Goal: Task Accomplishment & Management: Manage account settings

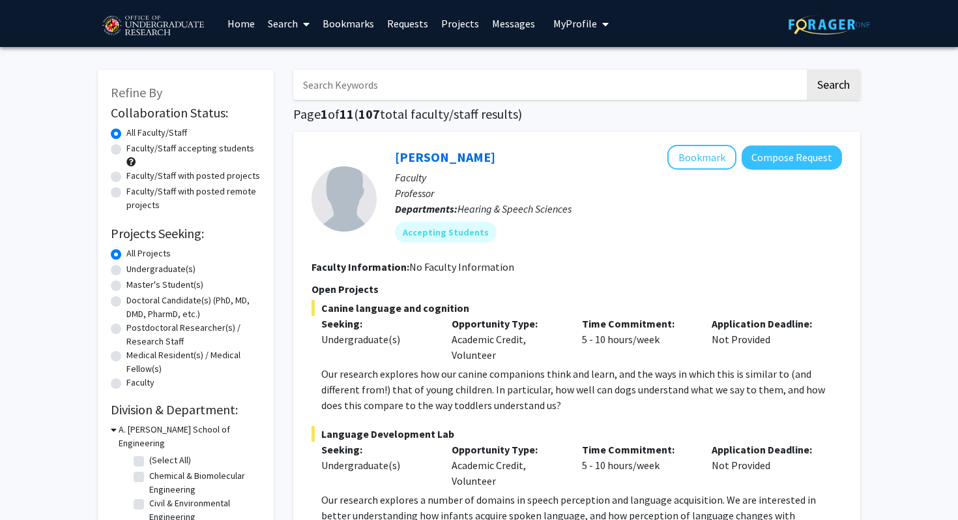
click at [347, 26] on link "Bookmarks" at bounding box center [348, 24] width 65 height 46
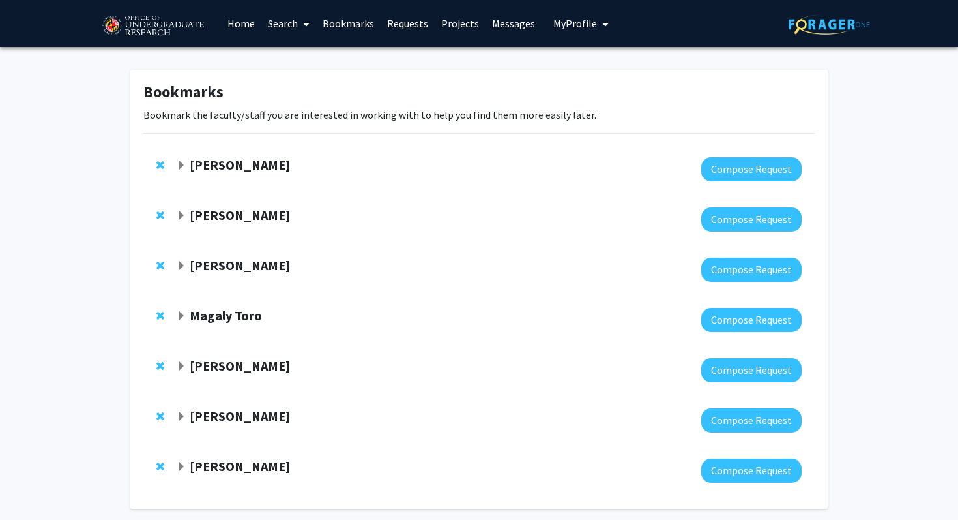
click at [179, 212] on span "Expand Isabel Sierra Bookmark" at bounding box center [181, 216] width 10 height 10
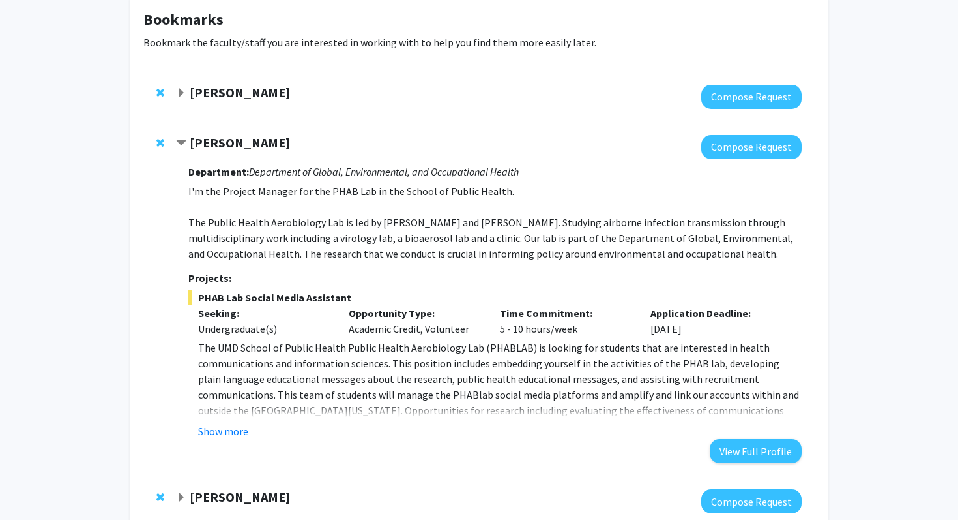
scroll to position [75, 0]
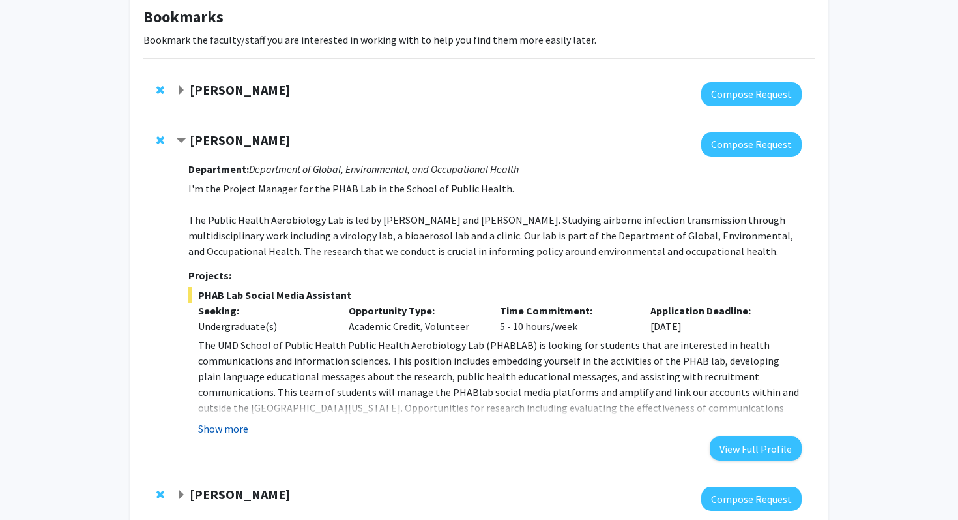
click at [240, 431] on button "Show more" at bounding box center [223, 429] width 50 height 16
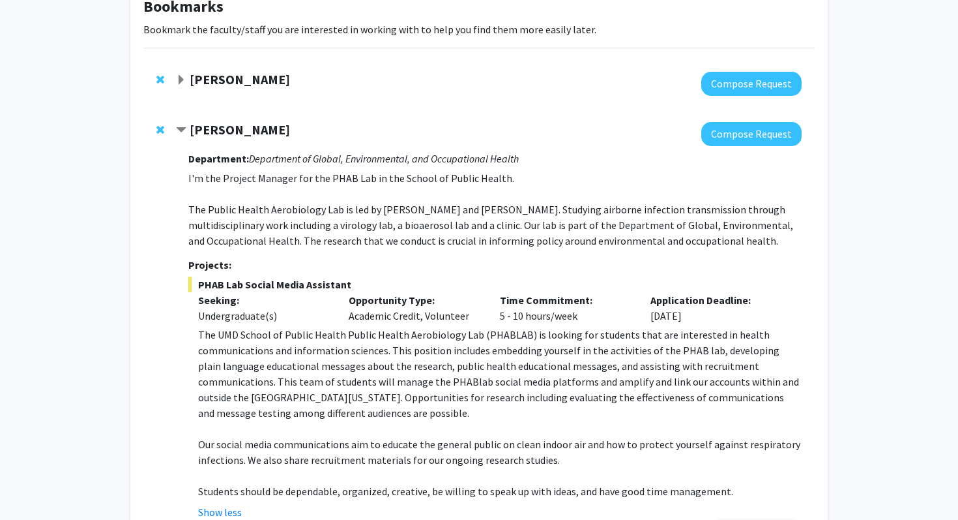
scroll to position [86, 0]
click at [229, 125] on strong "[PERSON_NAME]" at bounding box center [240, 129] width 100 height 16
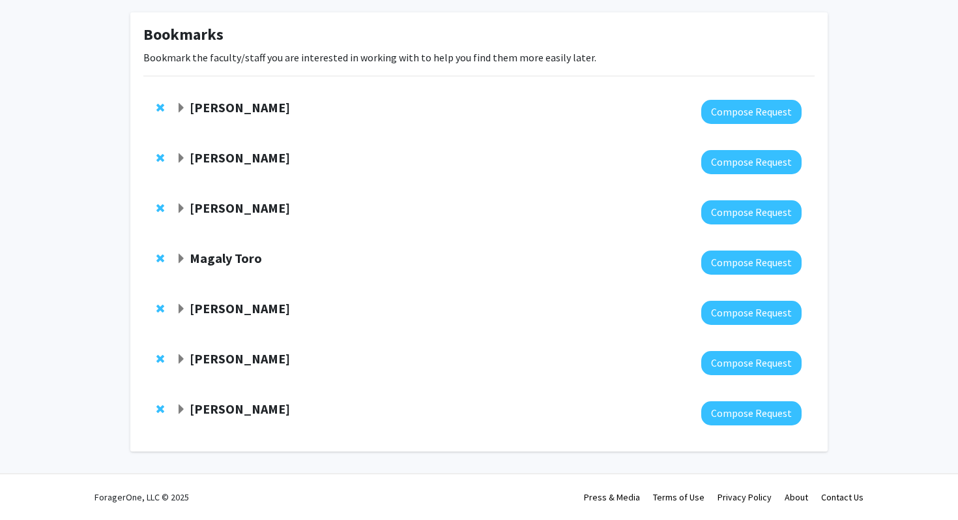
scroll to position [57, 0]
click at [181, 157] on span "Expand Isabel Sierra Bookmark" at bounding box center [181, 158] width 10 height 10
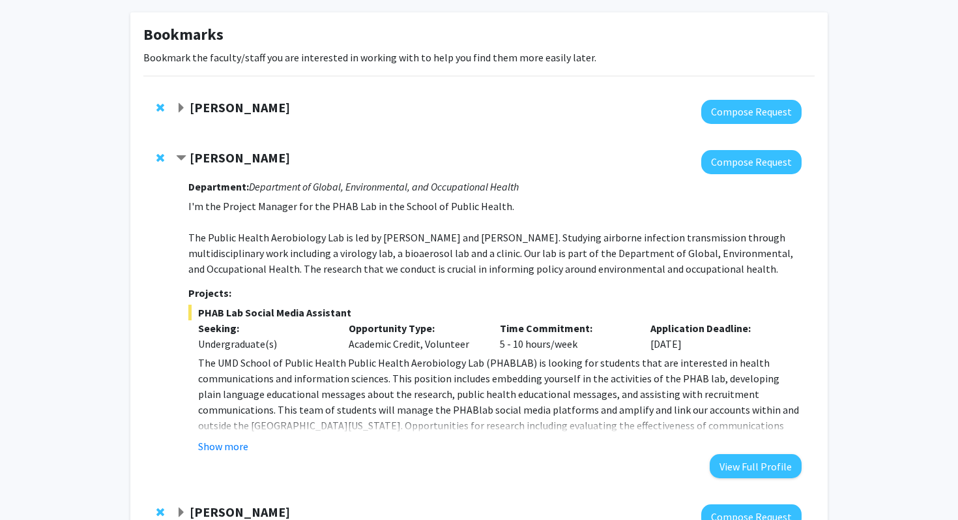
click at [179, 157] on span "Contract Isabel Sierra Bookmark" at bounding box center [181, 158] width 10 height 10
